Goal: Information Seeking & Learning: Compare options

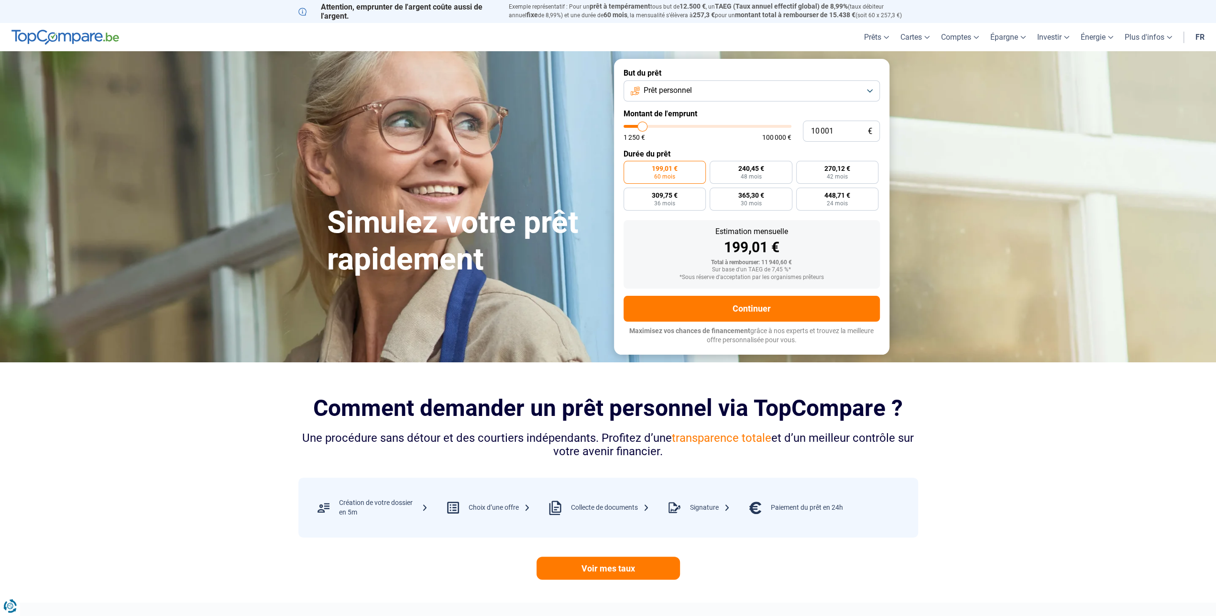
type input "5"
type input "1250"
type input "50"
type input "1250"
type input "500"
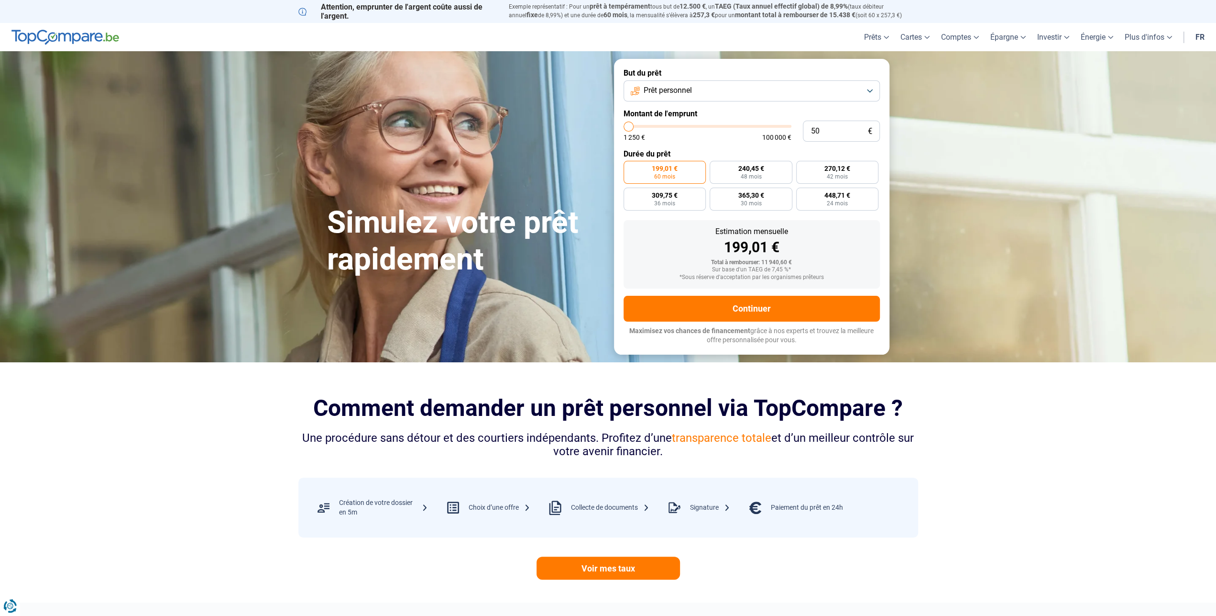
type input "1250"
type input "5 000"
type input "5000"
type input "50 000"
type input "50000"
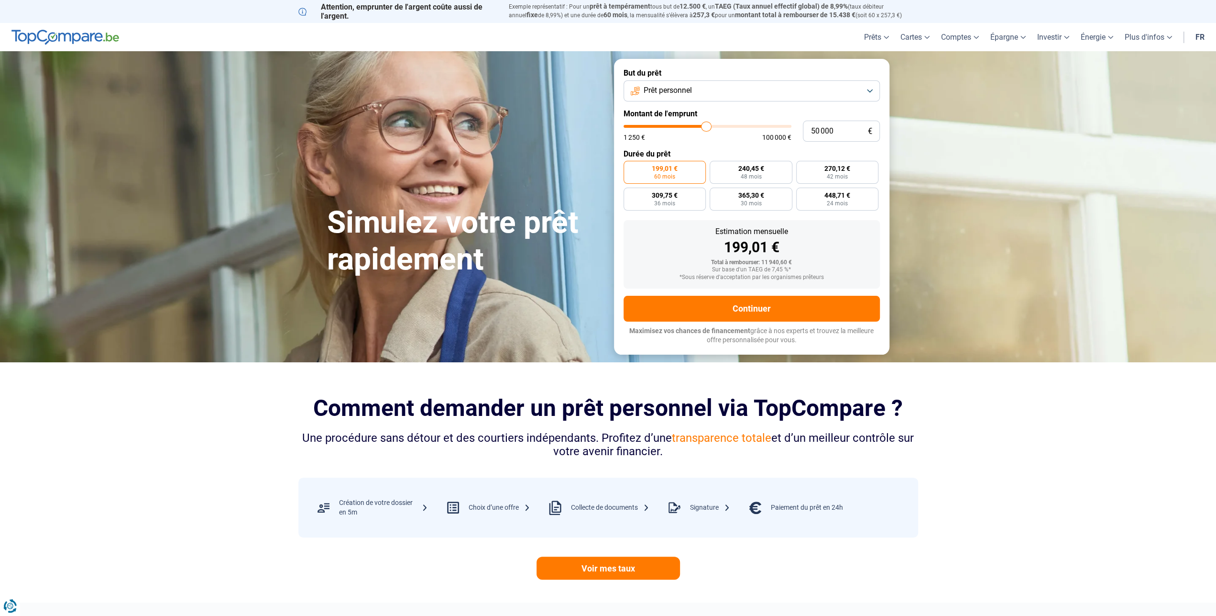
radio input "false"
type input "5 000"
type input "5000"
type input "50 001"
type input "50000"
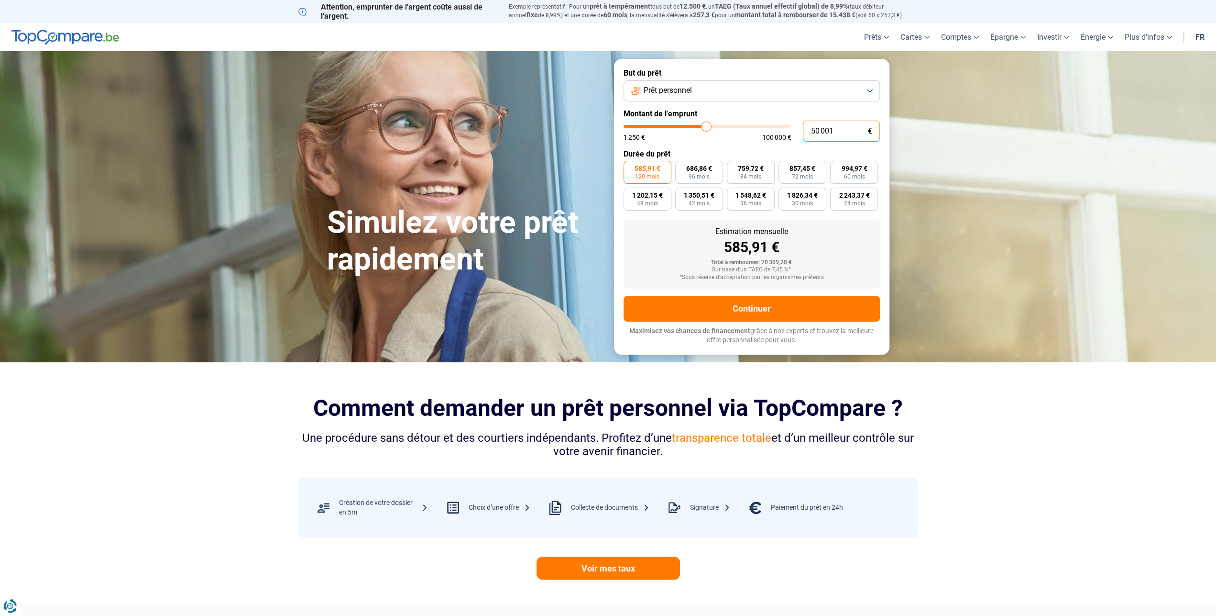
drag, startPoint x: 808, startPoint y: 130, endPoint x: 791, endPoint y: 128, distance: 17.3
click at [803, 128] on input "50 001" at bounding box center [841, 131] width 77 height 21
type input "1"
type input "1250"
type input "10"
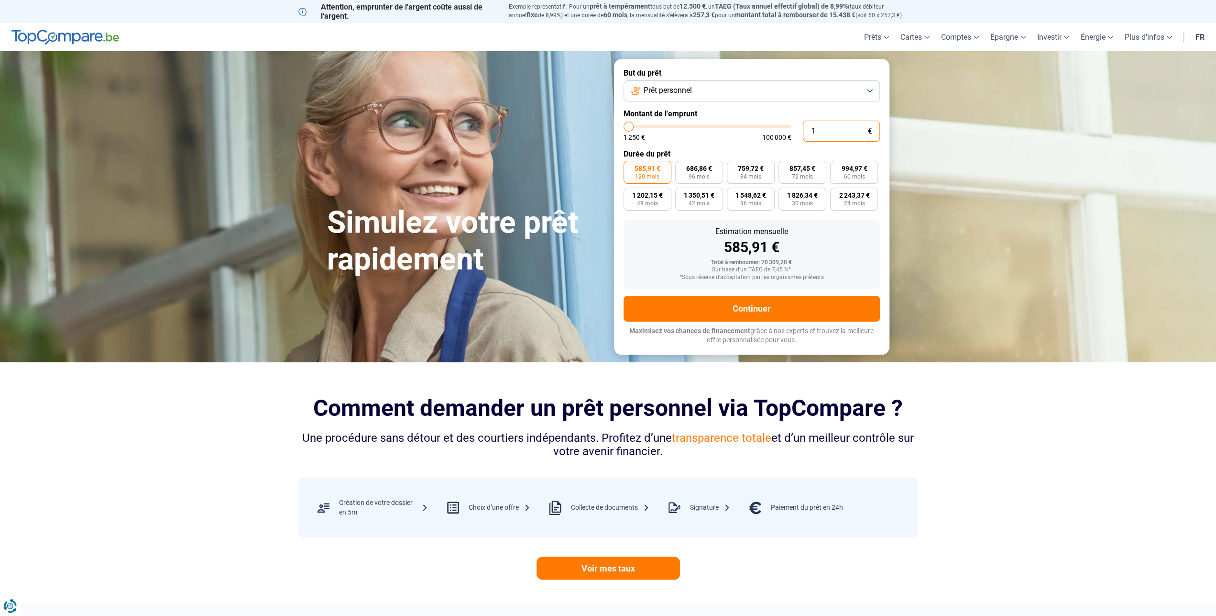
type input "1250"
type input "100"
type input "1250"
type input "1 000"
type input "1250"
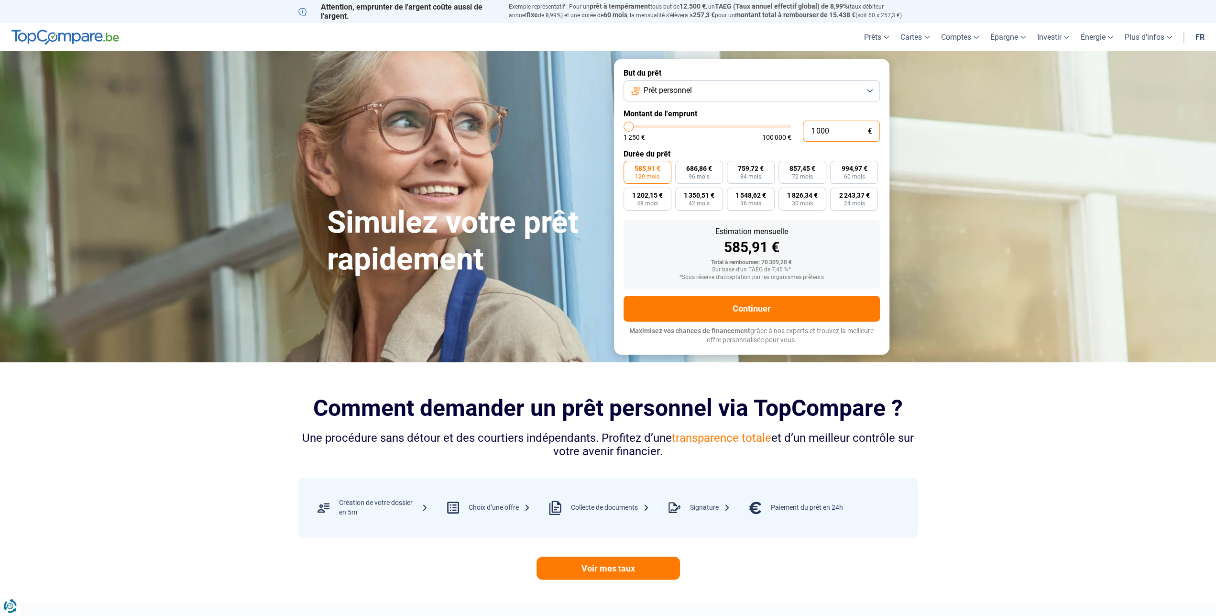
type input "10 000"
type input "10000"
type input "100 000"
type input "100000"
drag, startPoint x: 850, startPoint y: 135, endPoint x: 793, endPoint y: 132, distance: 57.9
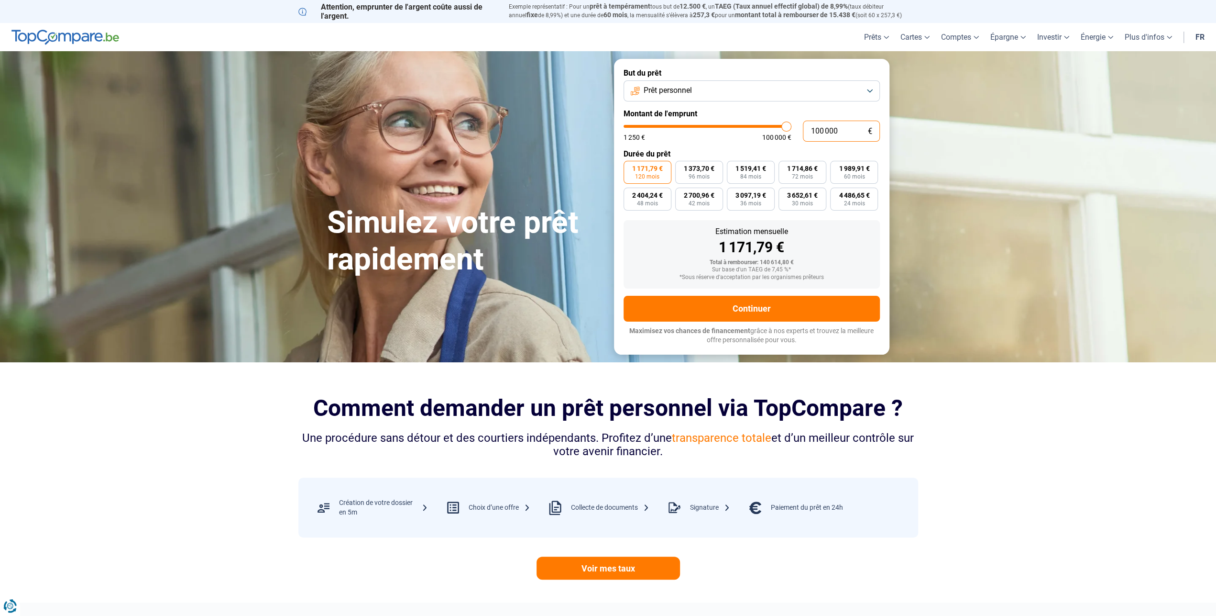
click at [803, 133] on input "100 000" at bounding box center [841, 131] width 77 height 21
type input "5"
type input "1250"
type input "50"
type input "1250"
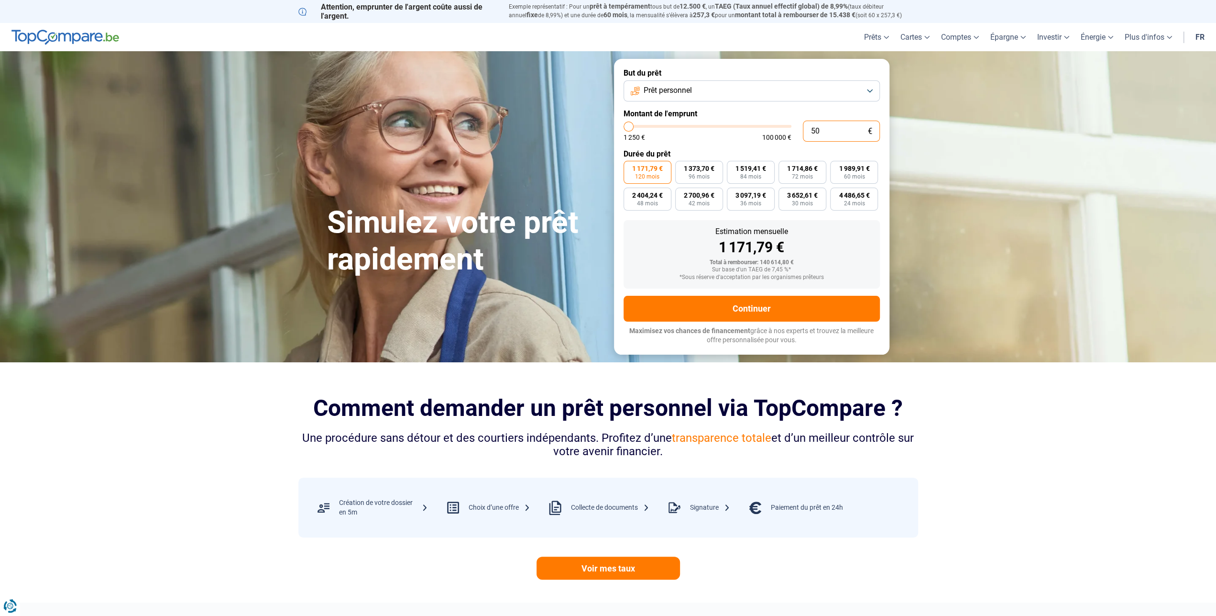
type input "500"
type input "1250"
type input "5 000"
type input "5000"
type input "50 000"
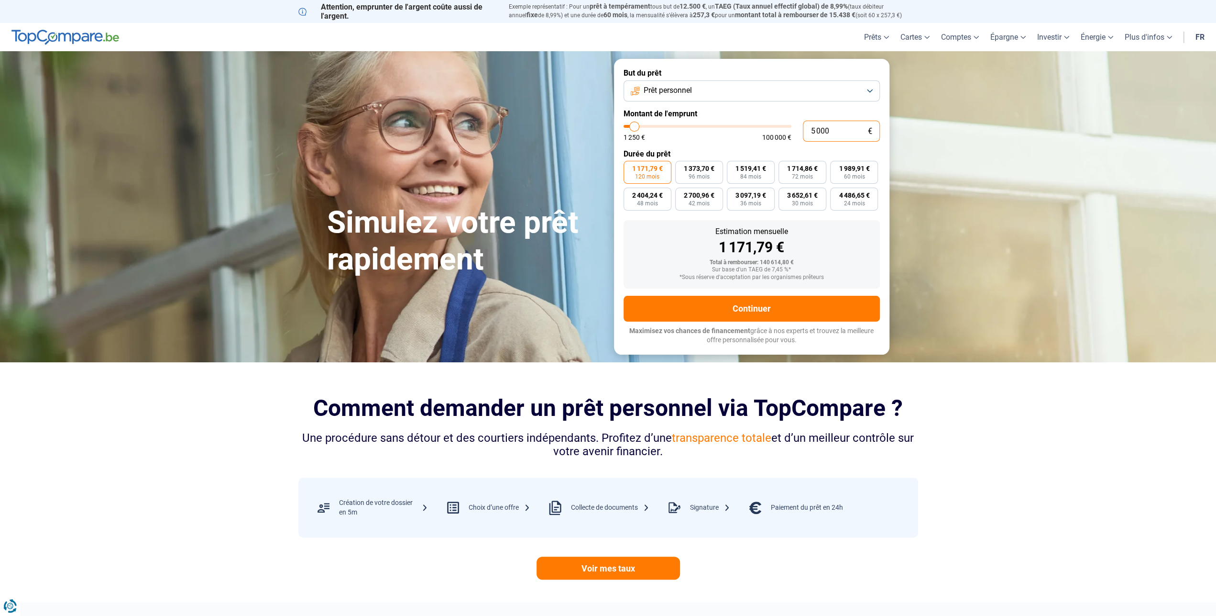
type input "50000"
